Goal: Task Accomplishment & Management: Manage account settings

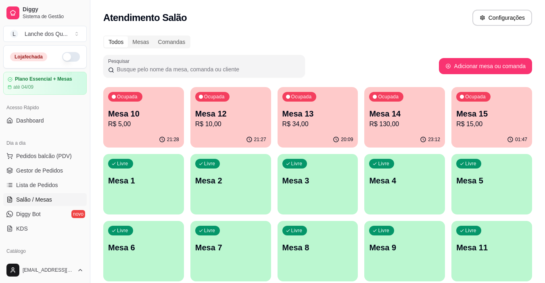
click at [69, 59] on button "button" at bounding box center [71, 57] width 18 height 10
click at [148, 101] on div "Ocupada Mesa 10 R$ 5,00" at bounding box center [143, 109] width 81 height 45
click at [247, 127] on p "R$ 10,00" at bounding box center [230, 123] width 69 height 9
click at [317, 120] on p "R$ 34,00" at bounding box center [317, 124] width 71 height 10
click at [57, 170] on span "Gestor de Pedidos" at bounding box center [39, 171] width 47 height 8
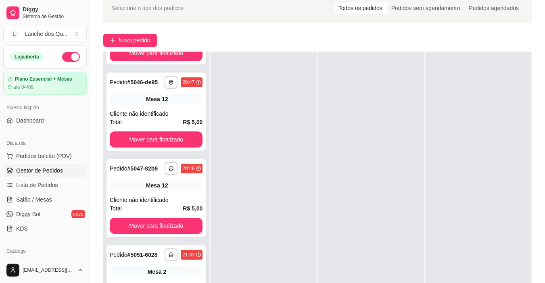
scroll to position [123, 0]
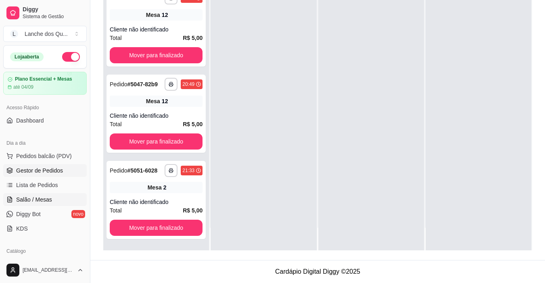
click at [52, 199] on link "Salão / Mesas" at bounding box center [44, 199] width 83 height 13
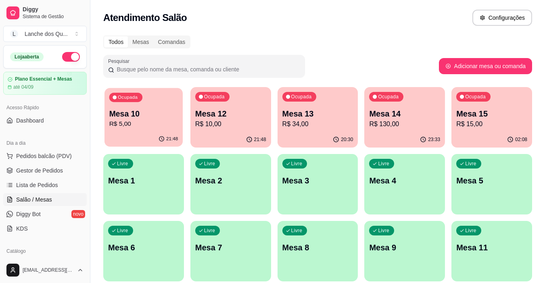
click at [156, 106] on div "Ocupada Mesa 10 R$ 5,00" at bounding box center [143, 110] width 78 height 44
click at [496, 126] on p "R$ 15,00" at bounding box center [491, 124] width 71 height 10
click at [401, 115] on p "Mesa 14" at bounding box center [404, 113] width 71 height 11
click at [310, 117] on p "Mesa 13" at bounding box center [317, 113] width 69 height 11
click at [230, 116] on p "Mesa 12" at bounding box center [230, 113] width 71 height 11
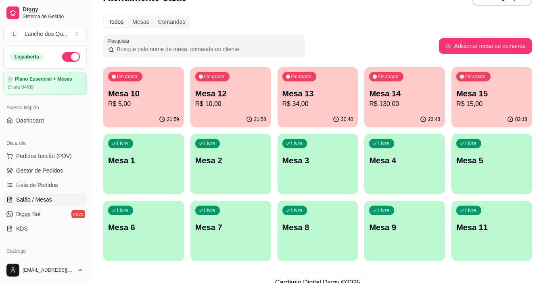
scroll to position [31, 0]
